Goal: Information Seeking & Learning: Find specific fact

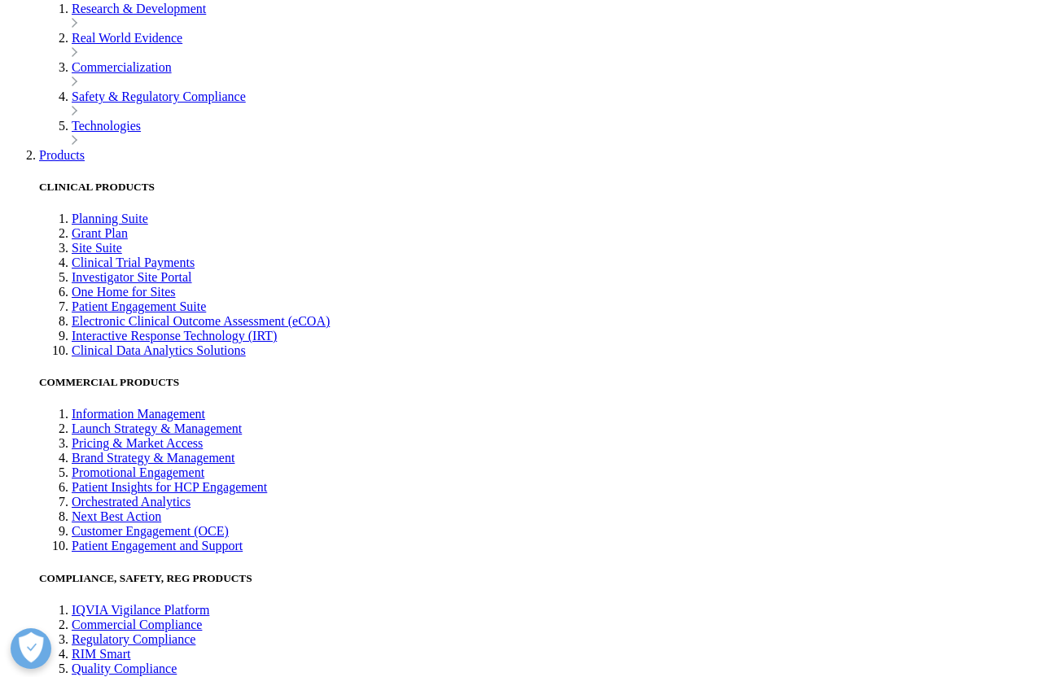
scroll to position [2753, 0]
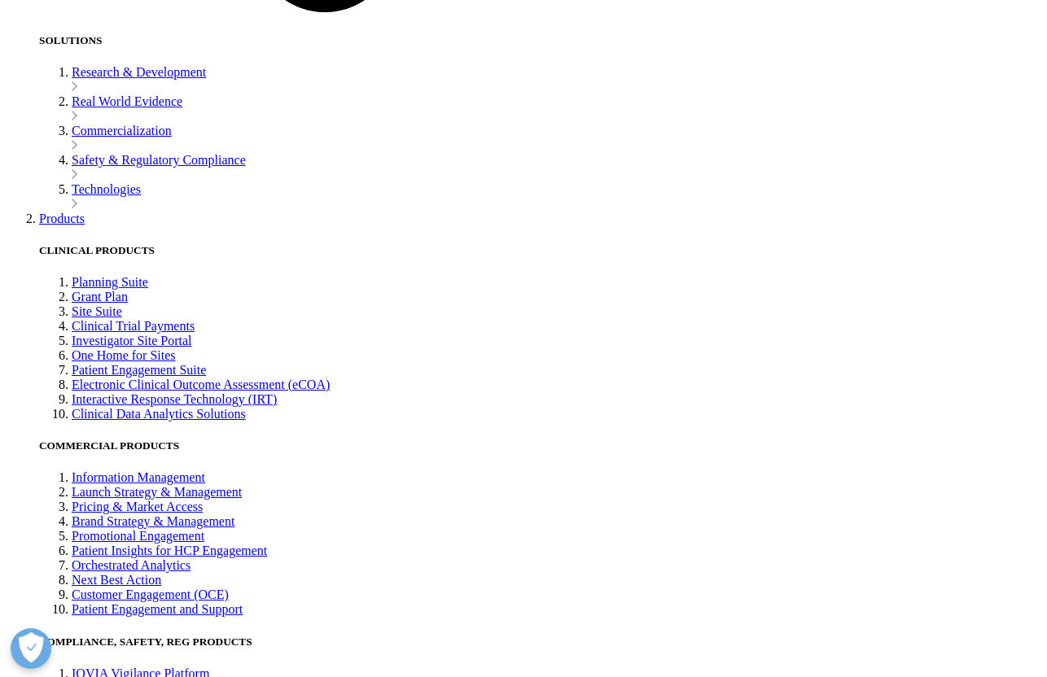
drag, startPoint x: 209, startPoint y: 151, endPoint x: 508, endPoint y: 260, distance: 318.1
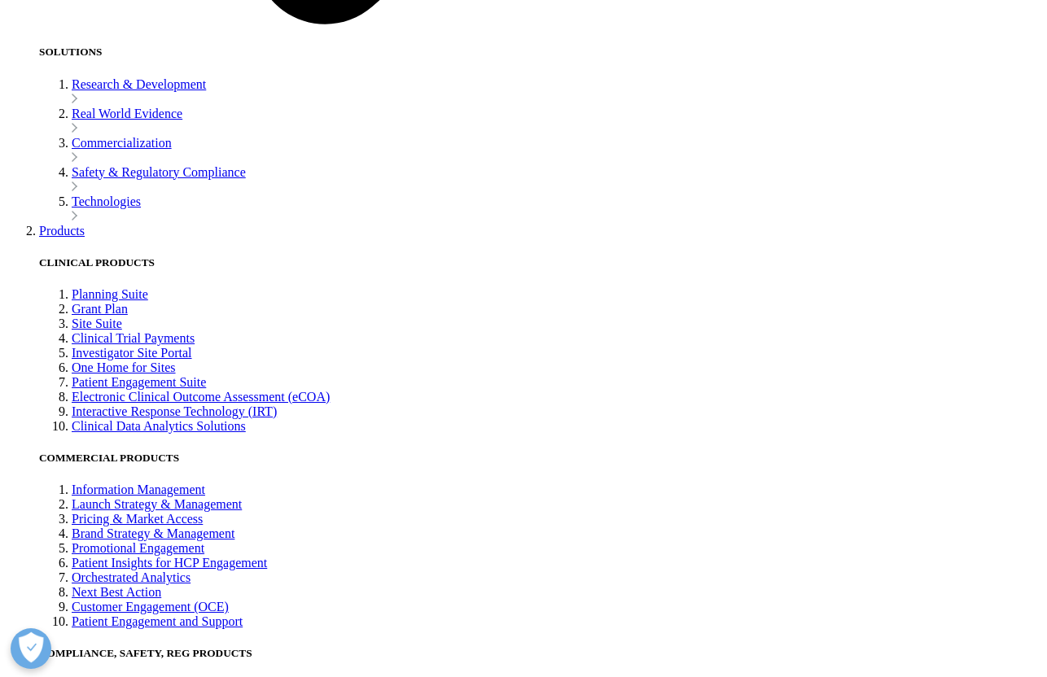
copy h4 "By the start of 2020, 38 million genomes had been analyzed by various genomic i…"
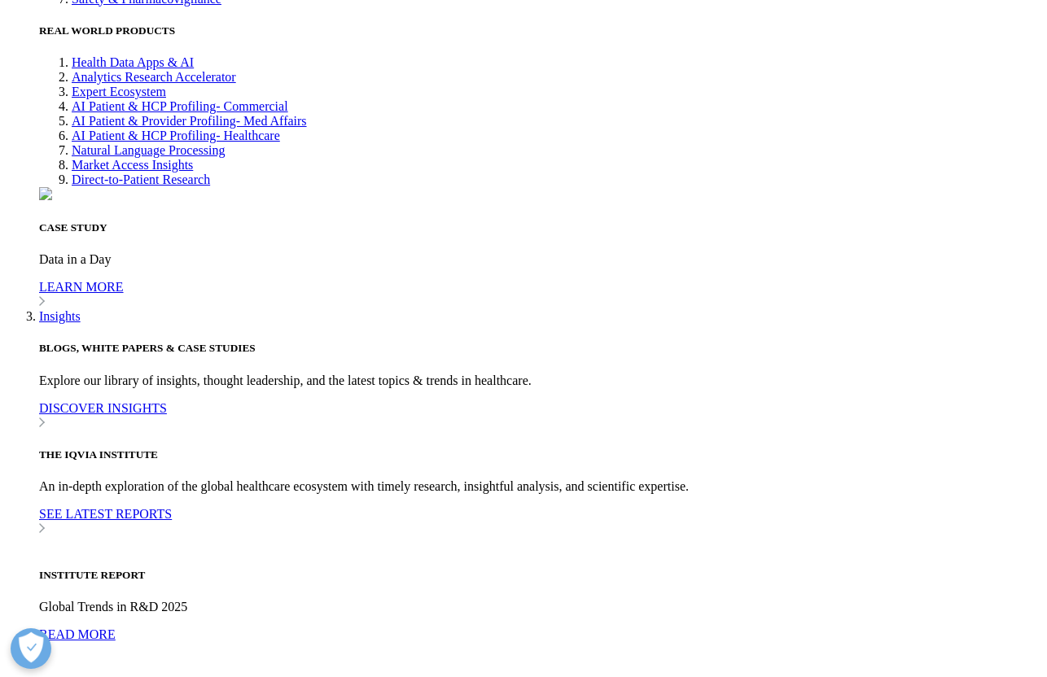
scroll to position [3642, 0]
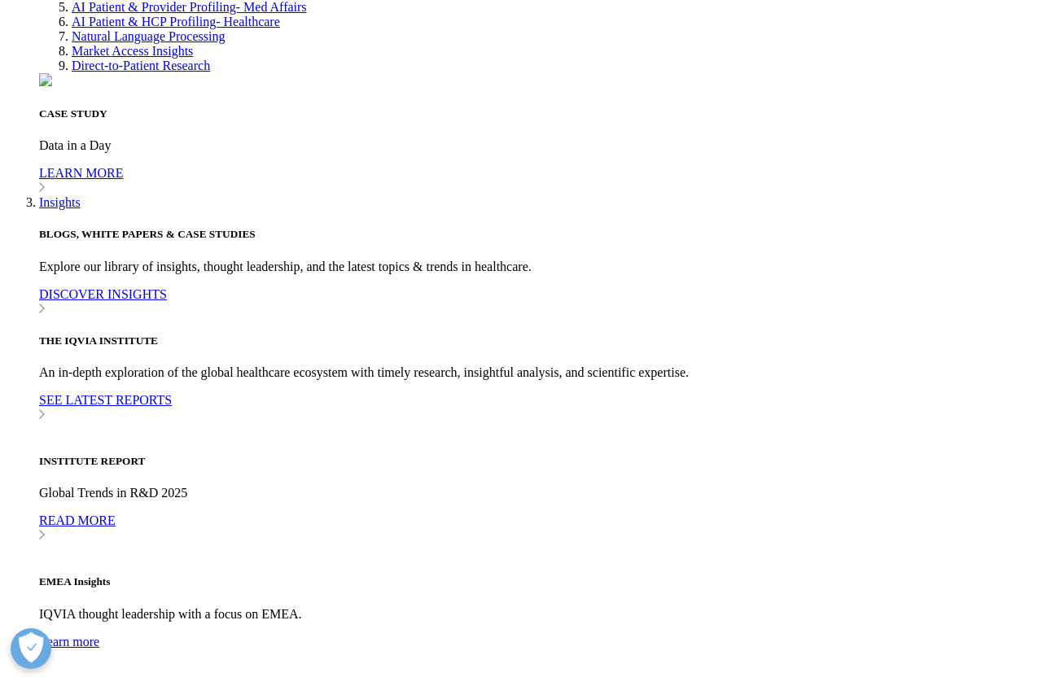
drag, startPoint x: 208, startPoint y: 257, endPoint x: 393, endPoint y: 398, distance: 232.4
copy h4 "The number of genomes analyzed is expected to grow to 52 million by 2025, openi…"
